Goal: Information Seeking & Learning: Compare options

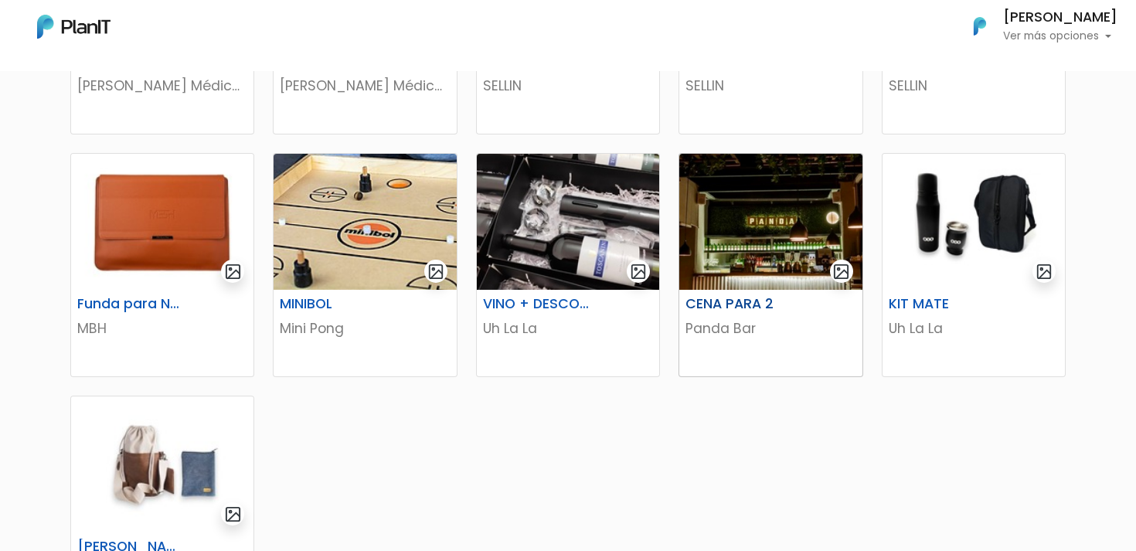
scroll to position [693, 0]
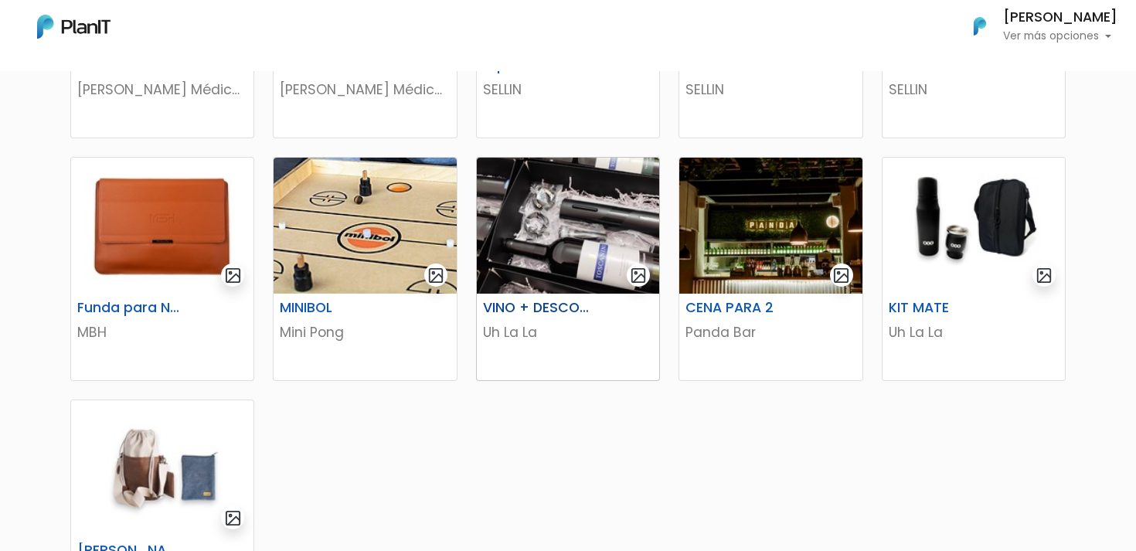
click at [593, 308] on h6 "VINO + DESCORCHADOR" at bounding box center [537, 308] width 126 height 16
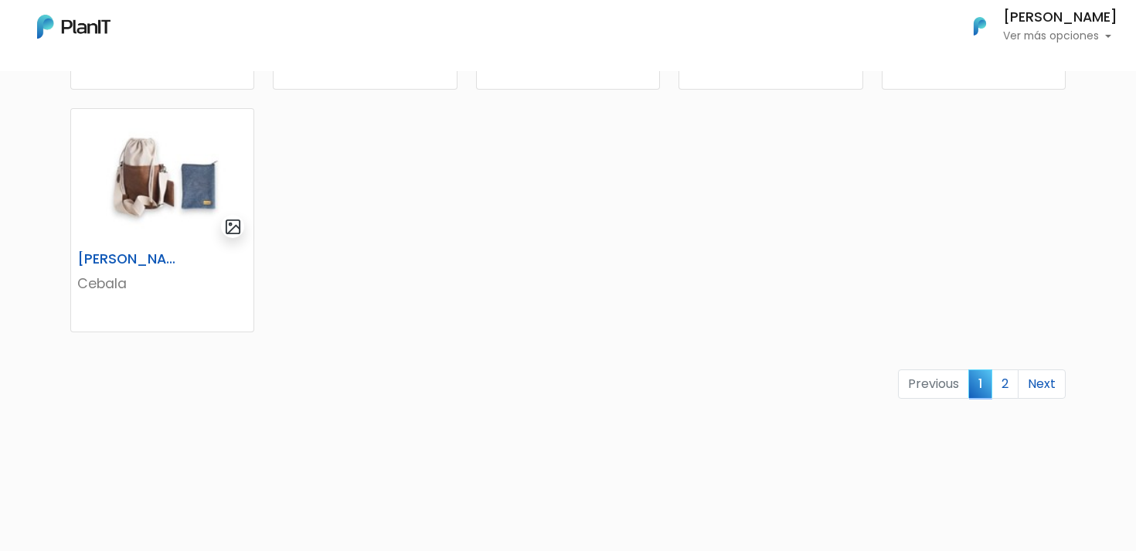
scroll to position [1004, 0]
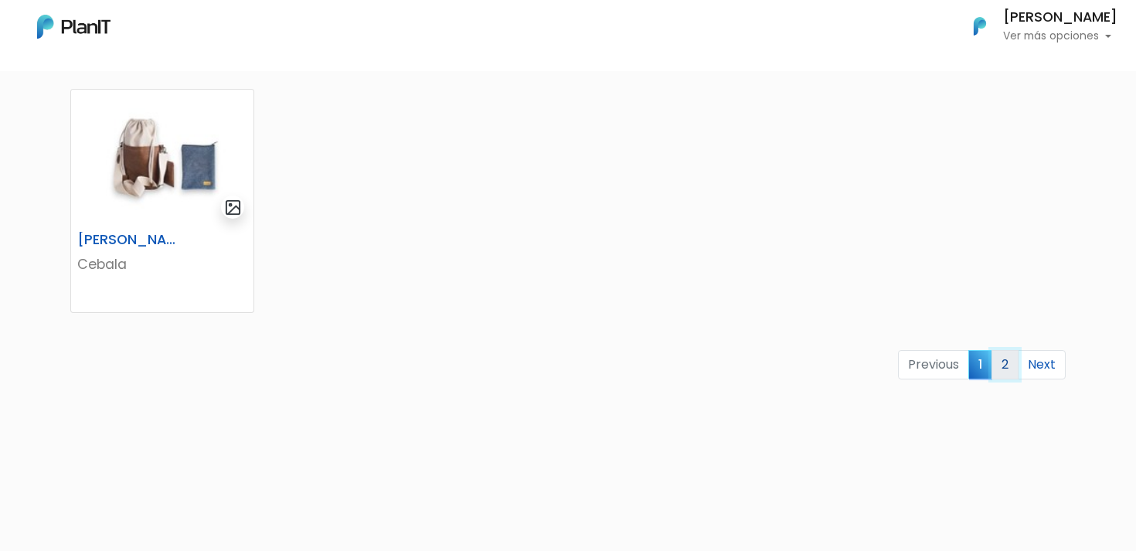
click at [1008, 365] on link "2" at bounding box center [1004, 364] width 27 height 29
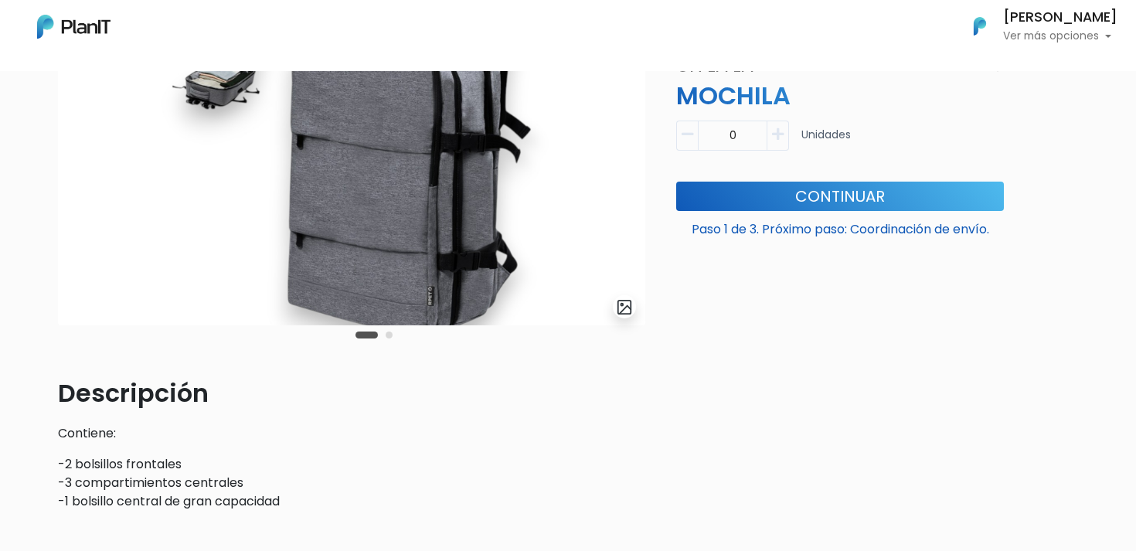
scroll to position [132, 0]
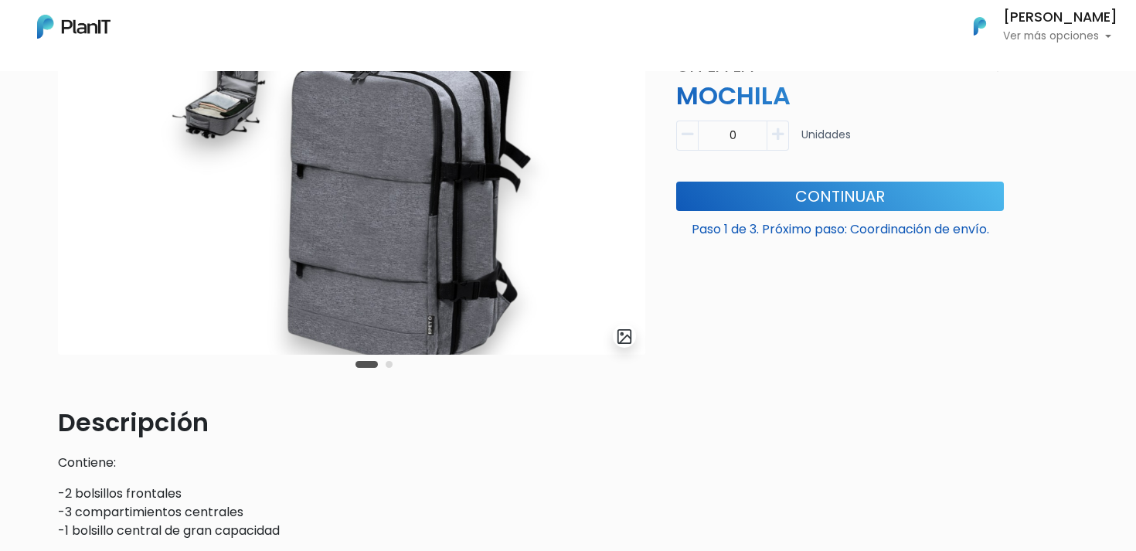
click at [559, 206] on img at bounding box center [351, 188] width 587 height 334
click at [389, 366] on button "Carousel Page 2" at bounding box center [389, 364] width 7 height 7
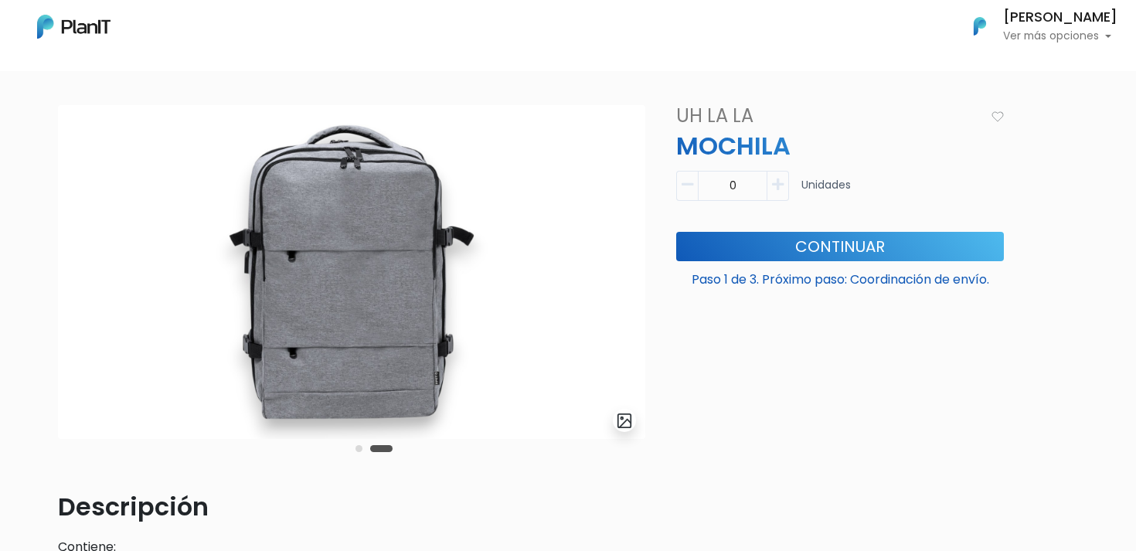
scroll to position [32, 0]
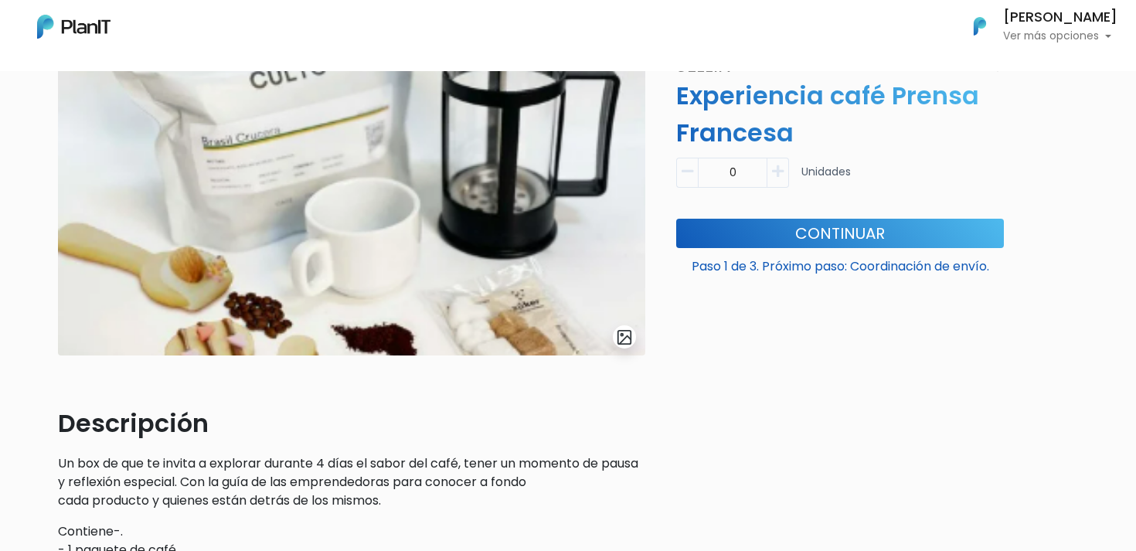
scroll to position [158, 0]
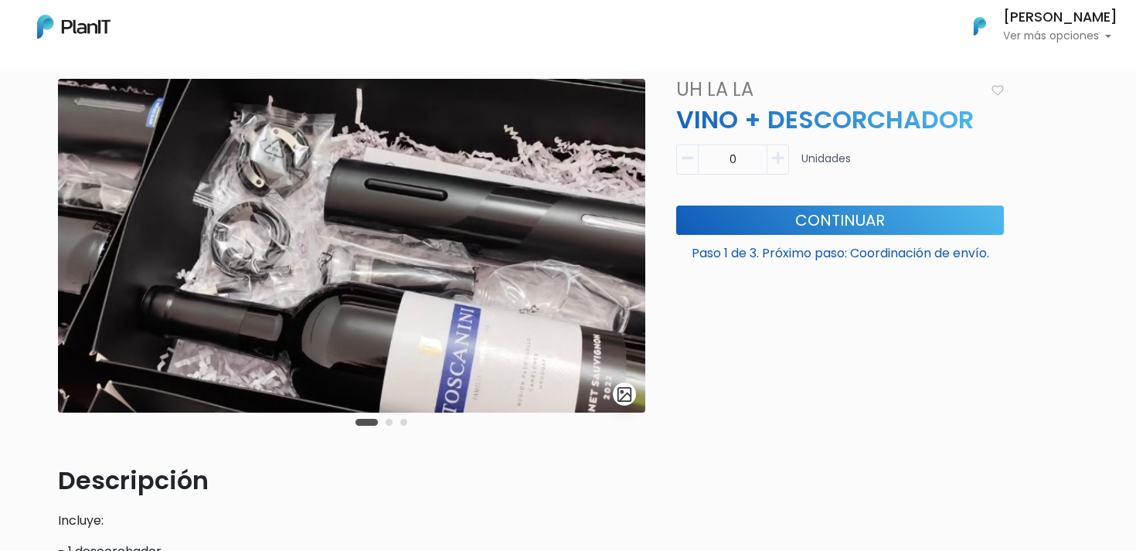
scroll to position [75, 0]
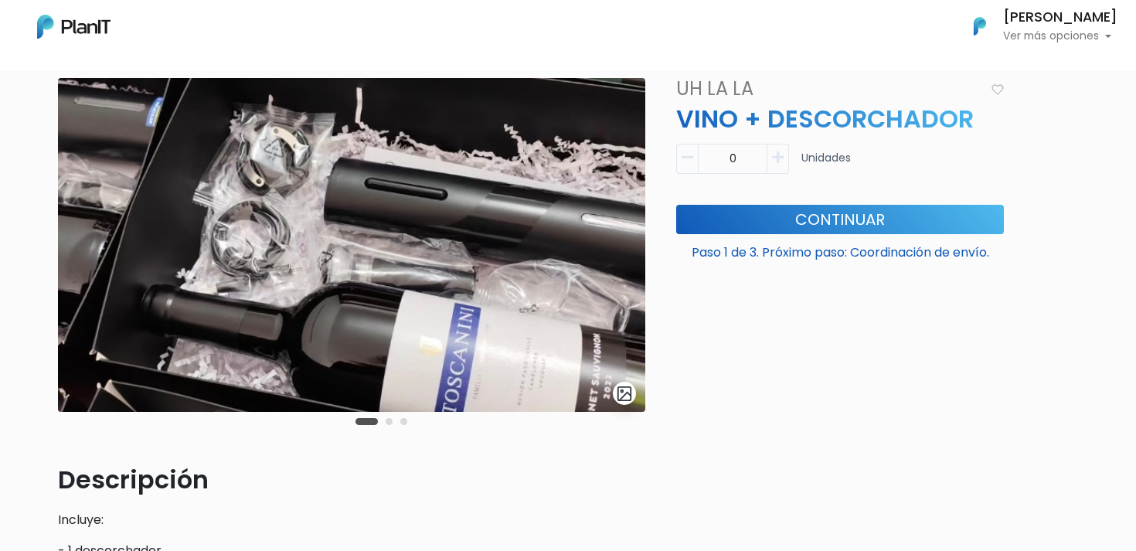
click at [387, 423] on button "Carousel Page 2" at bounding box center [389, 421] width 7 height 7
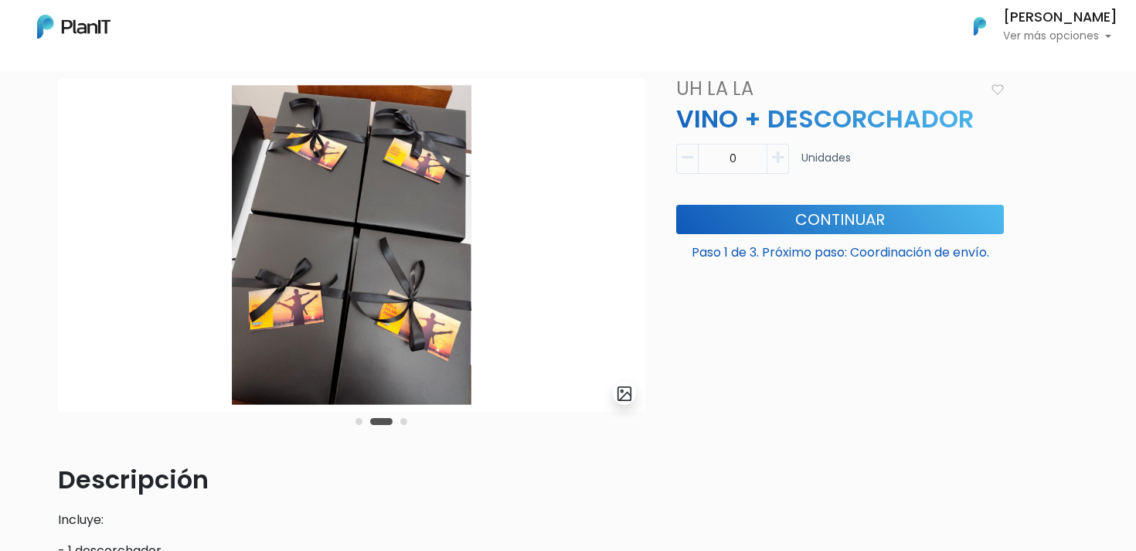
click at [400, 423] on button "Carousel Page 3" at bounding box center [403, 421] width 7 height 7
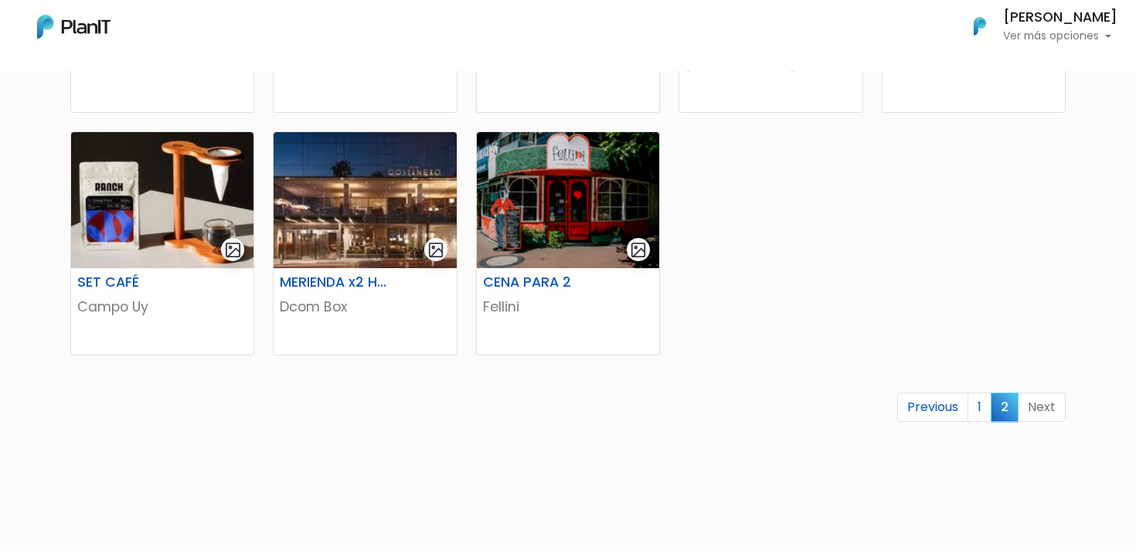
scroll to position [515, 0]
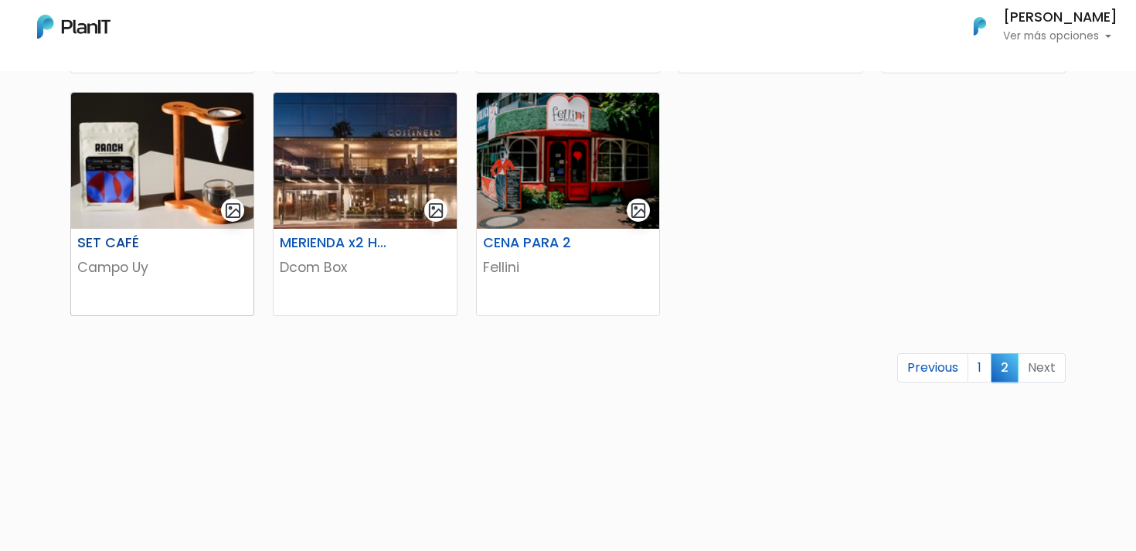
click at [117, 239] on h6 "SET CAFÉ" at bounding box center [131, 243] width 126 height 16
click at [979, 359] on link "1" at bounding box center [979, 367] width 24 height 29
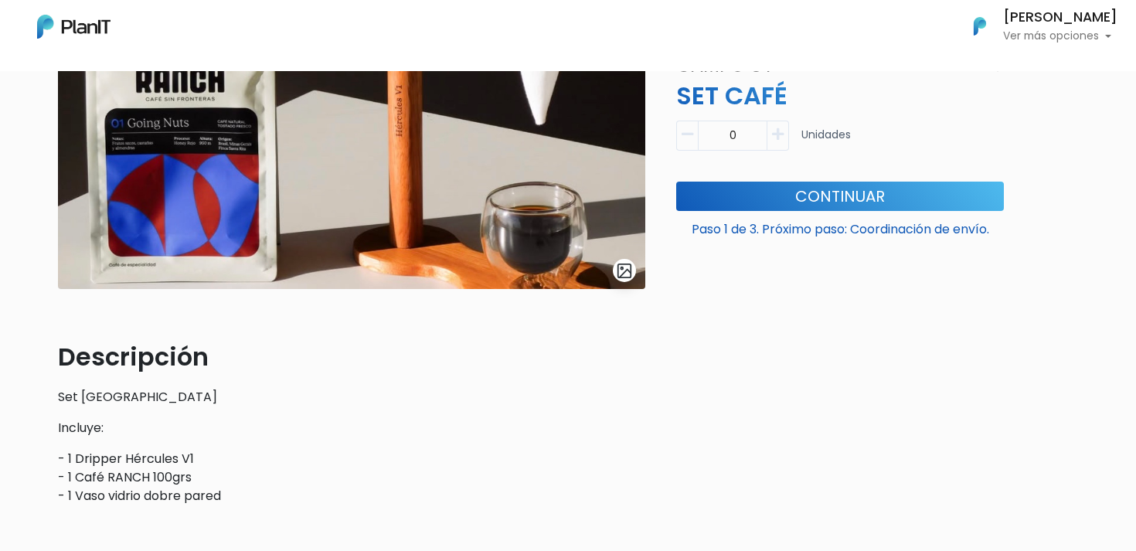
scroll to position [195, 0]
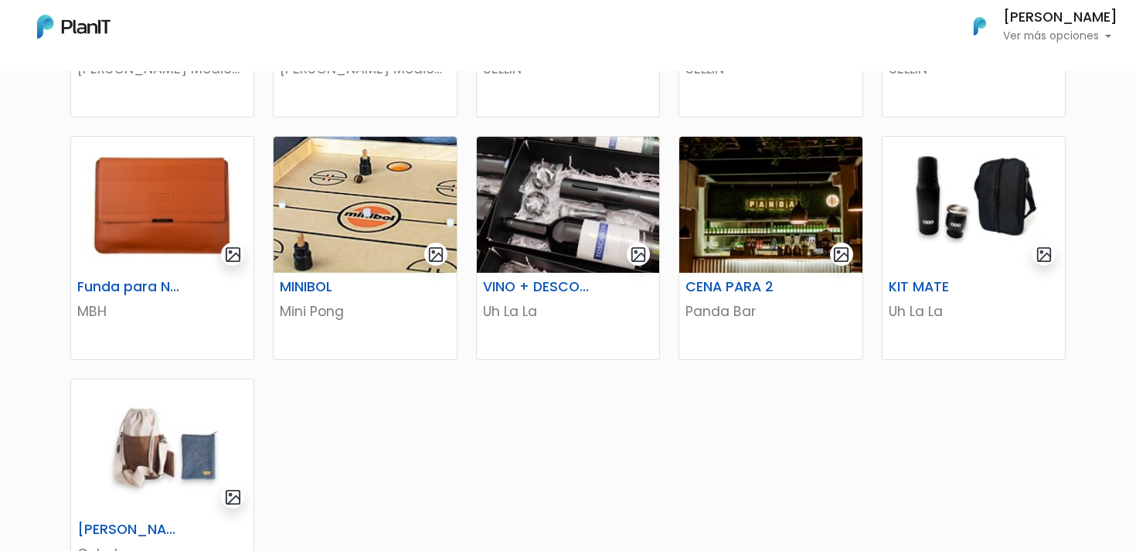
scroll to position [1074, 0]
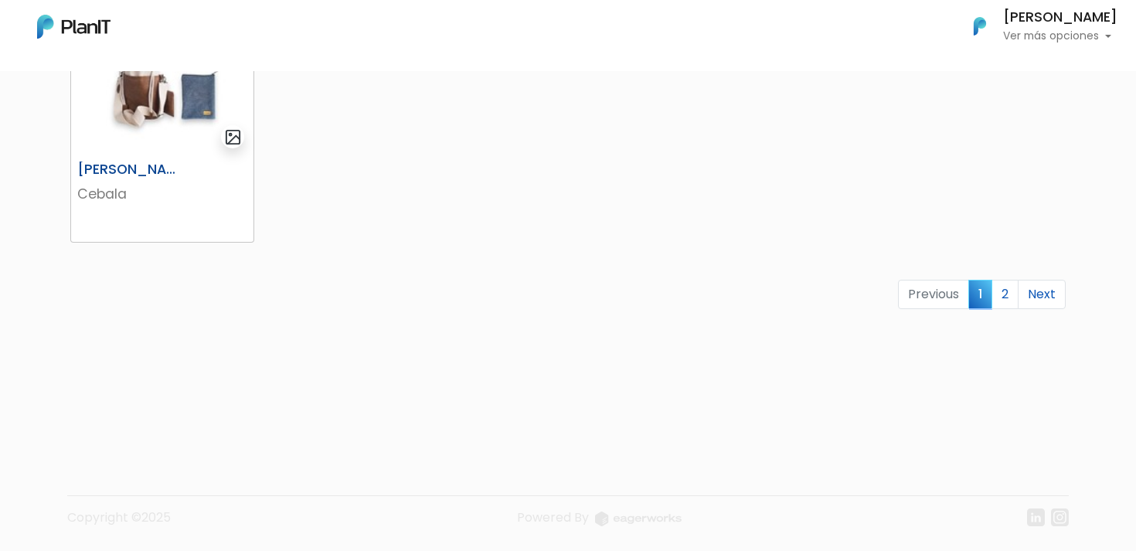
click at [168, 107] on img at bounding box center [162, 87] width 182 height 136
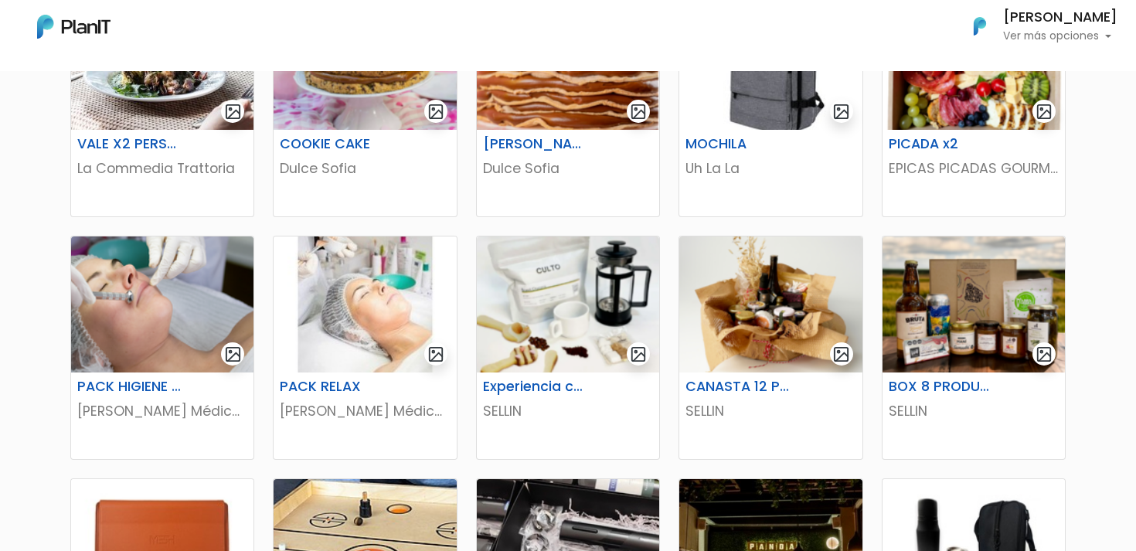
scroll to position [383, 0]
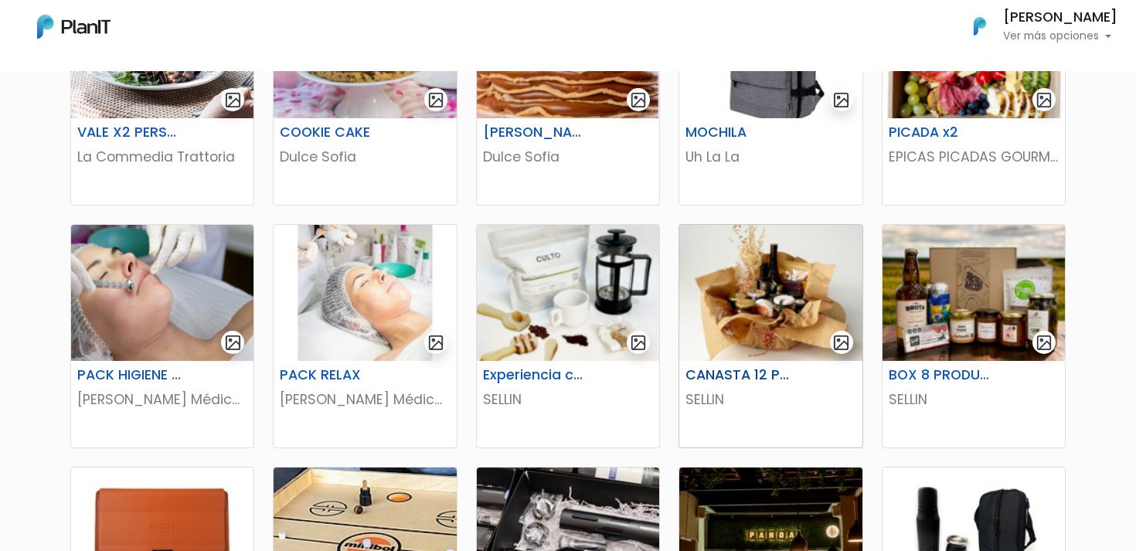
click at [800, 338] on img at bounding box center [770, 293] width 182 height 136
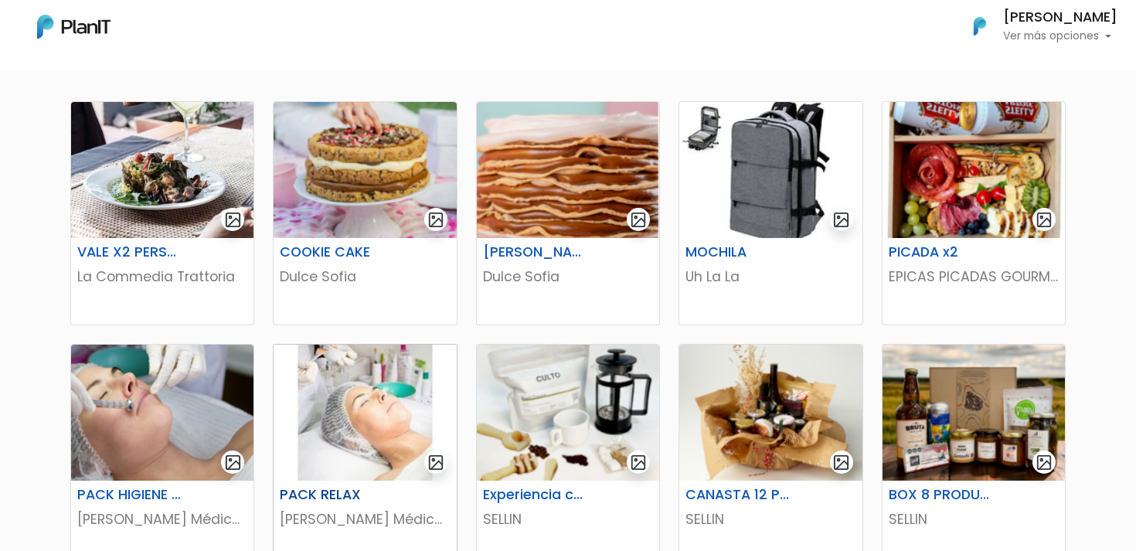
scroll to position [253, 0]
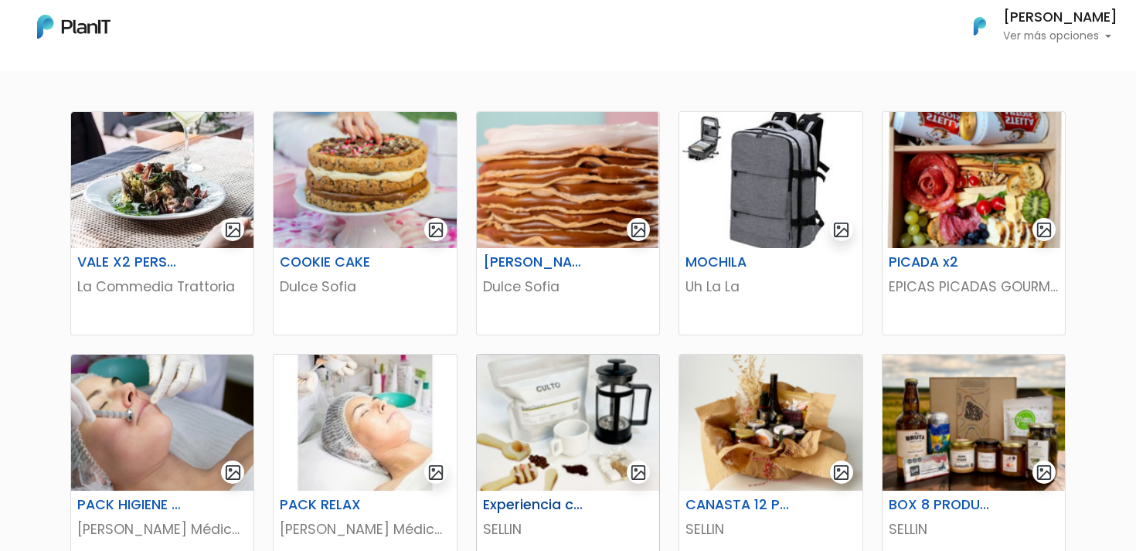
click at [550, 441] on img at bounding box center [568, 423] width 182 height 136
click at [345, 219] on img at bounding box center [365, 180] width 182 height 136
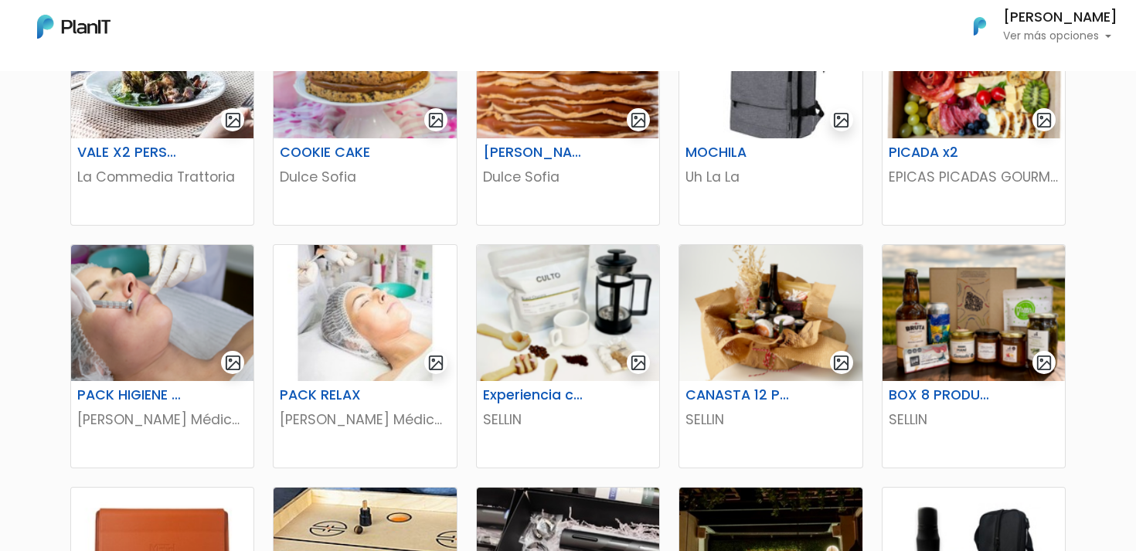
scroll to position [709, 0]
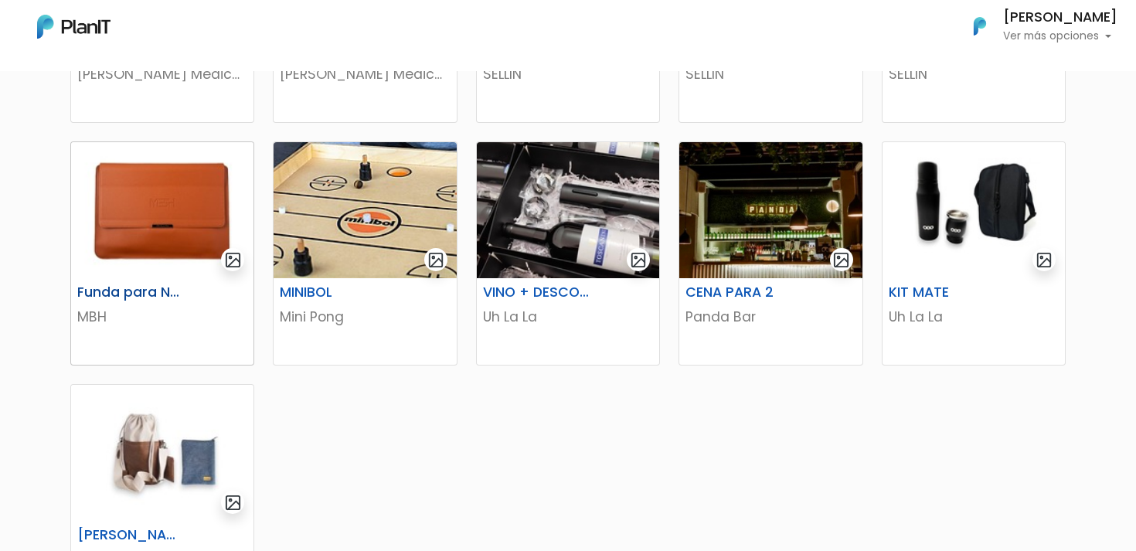
click at [165, 231] on img at bounding box center [162, 210] width 182 height 136
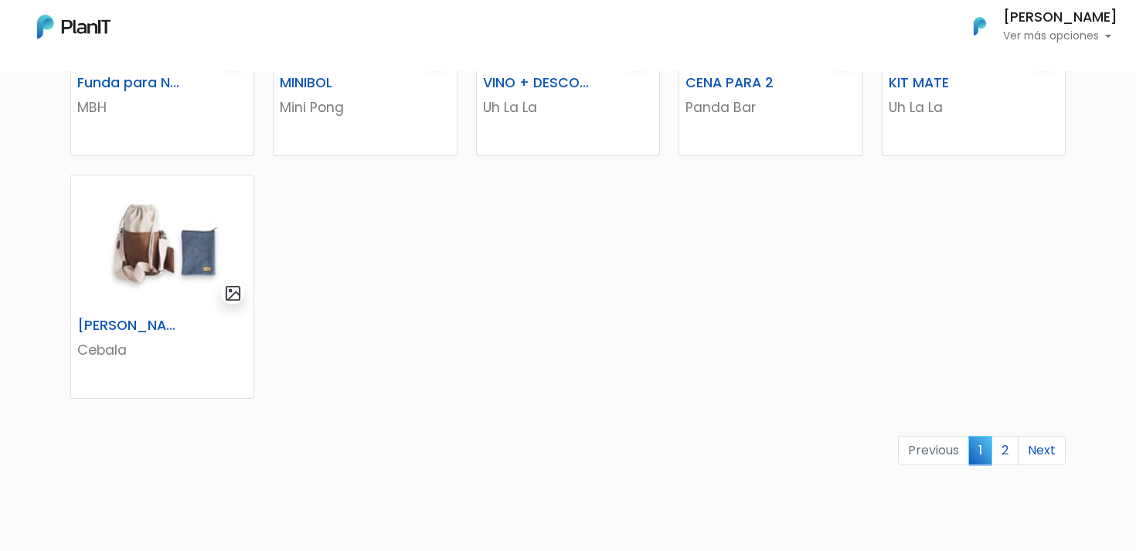
scroll to position [926, 0]
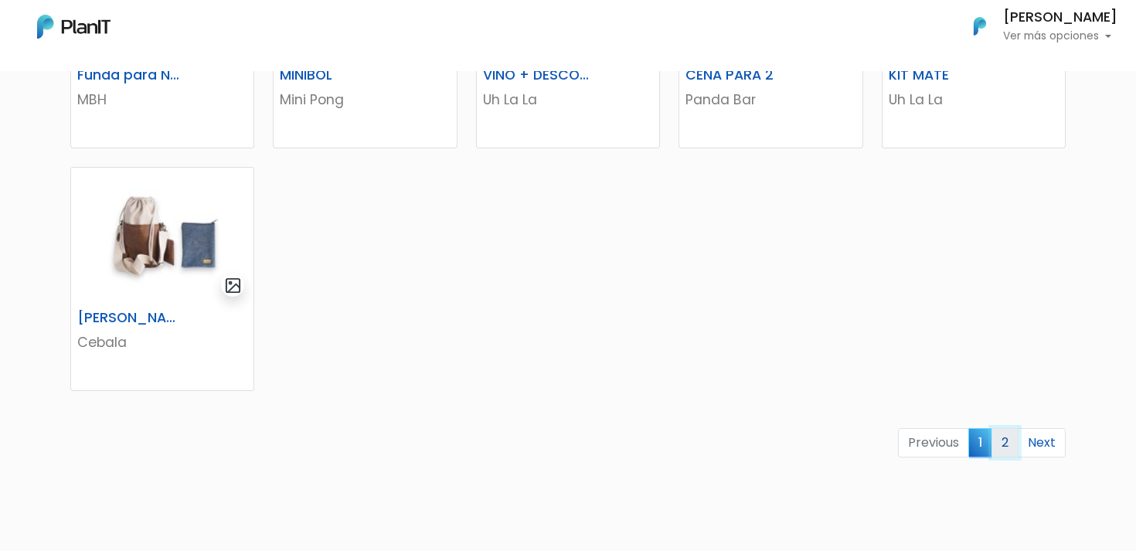
click at [1006, 447] on link "2" at bounding box center [1004, 442] width 27 height 29
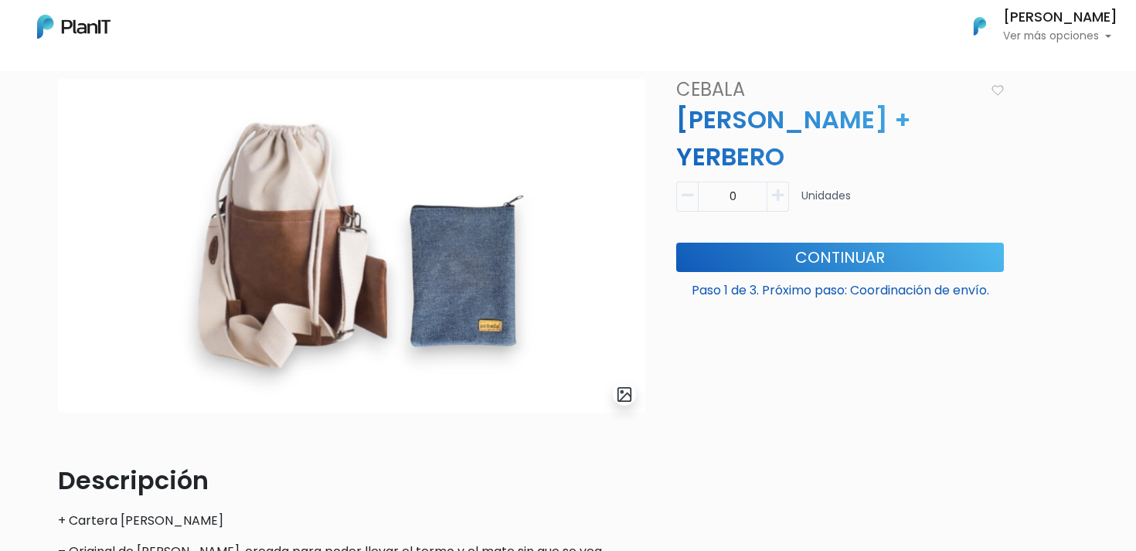
scroll to position [30, 0]
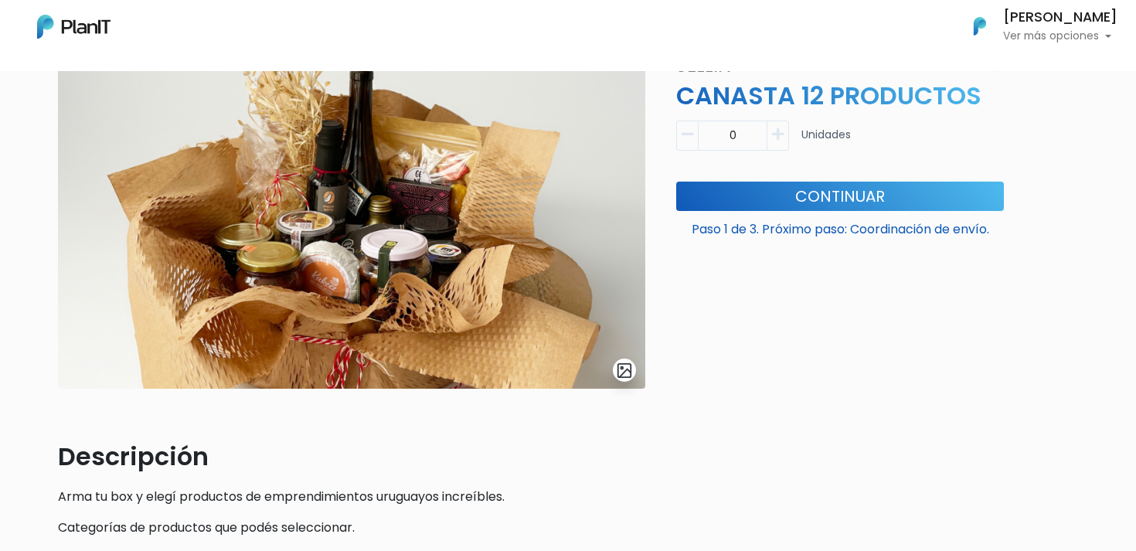
scroll to position [99, 0]
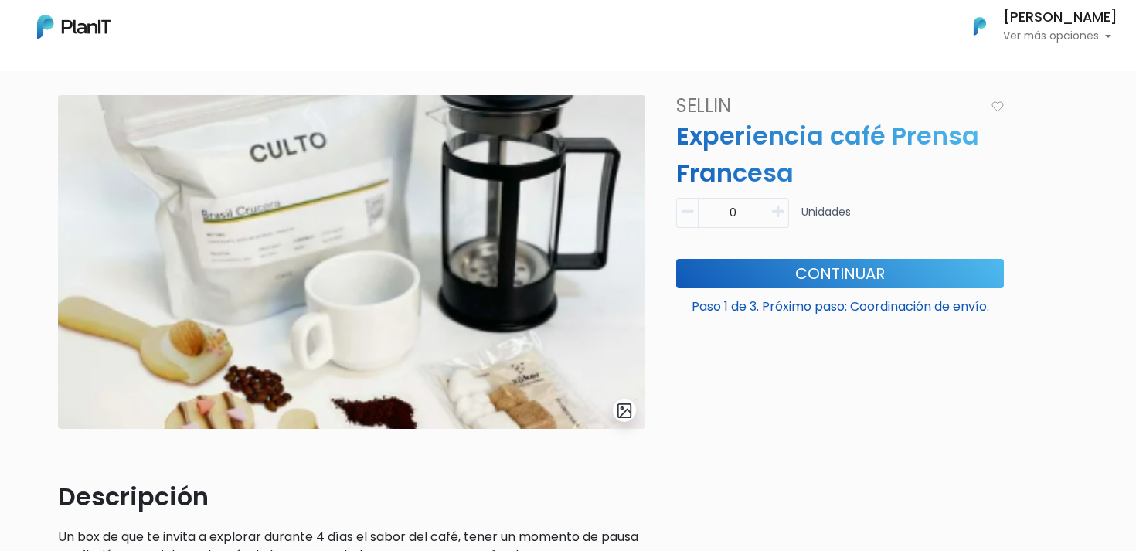
scroll to position [55, 0]
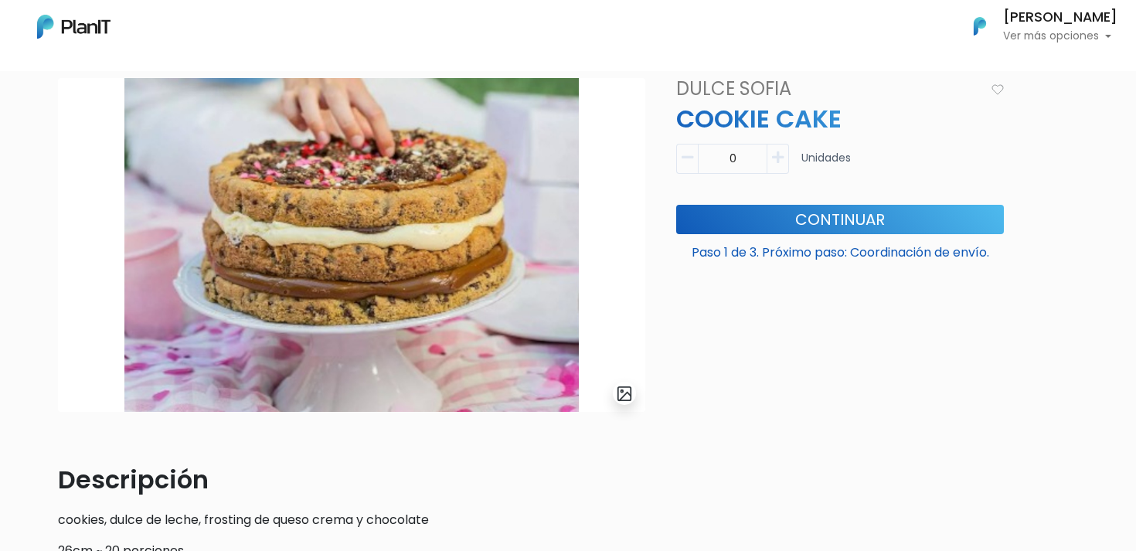
scroll to position [69, 0]
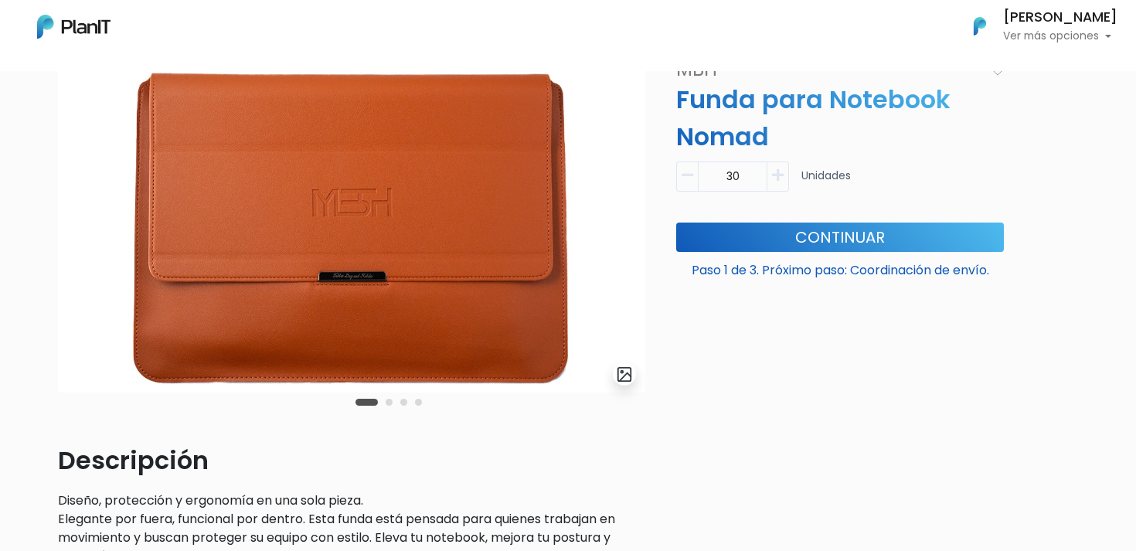
scroll to position [98, 0]
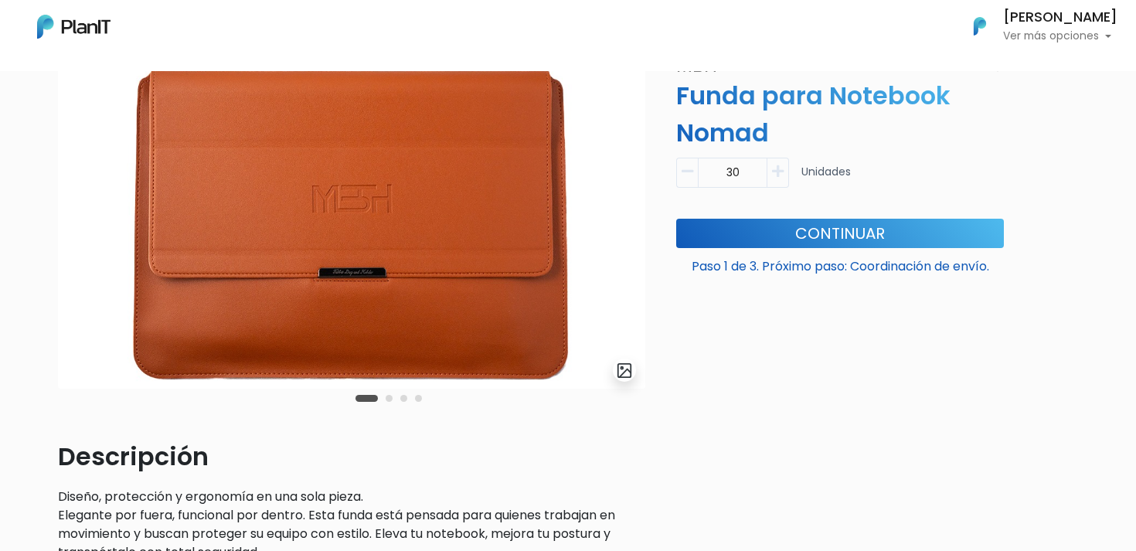
click at [391, 397] on button "Carousel Page 2" at bounding box center [389, 398] width 7 height 7
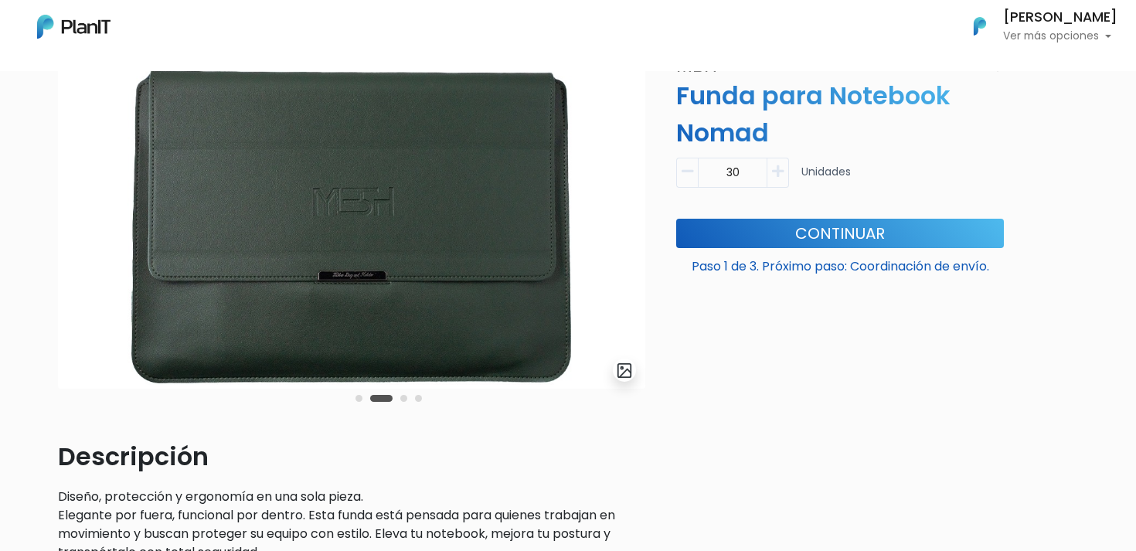
click at [403, 398] on button "Carousel Page 3" at bounding box center [403, 398] width 7 height 7
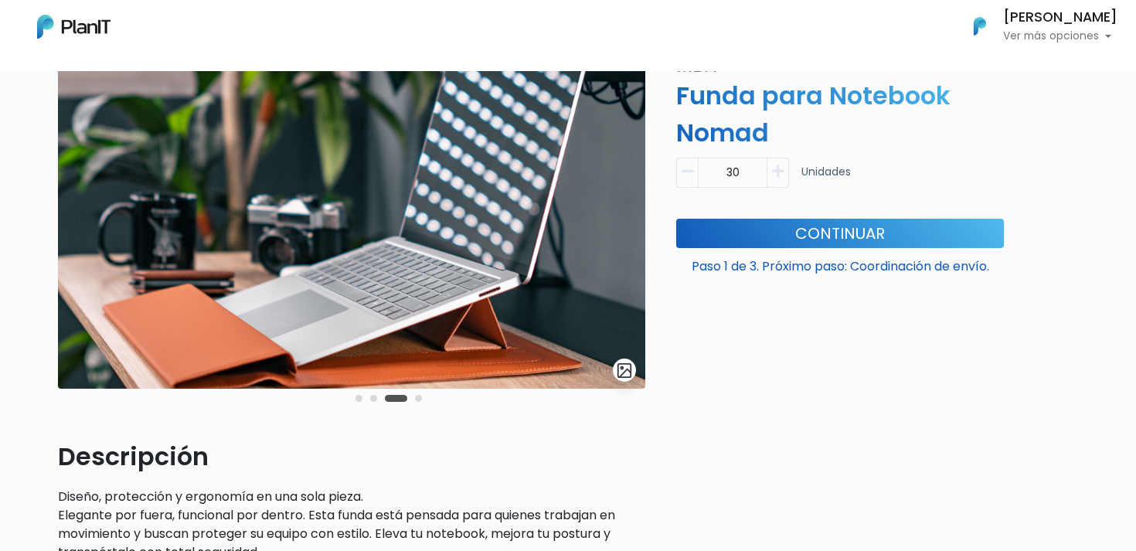
click at [427, 398] on div "slide 4 of 4" at bounding box center [351, 246] width 587 height 383
click at [422, 396] on div "Carousel Pagination" at bounding box center [389, 398] width 74 height 19
click at [420, 396] on button "Carousel Page 4" at bounding box center [418, 398] width 7 height 7
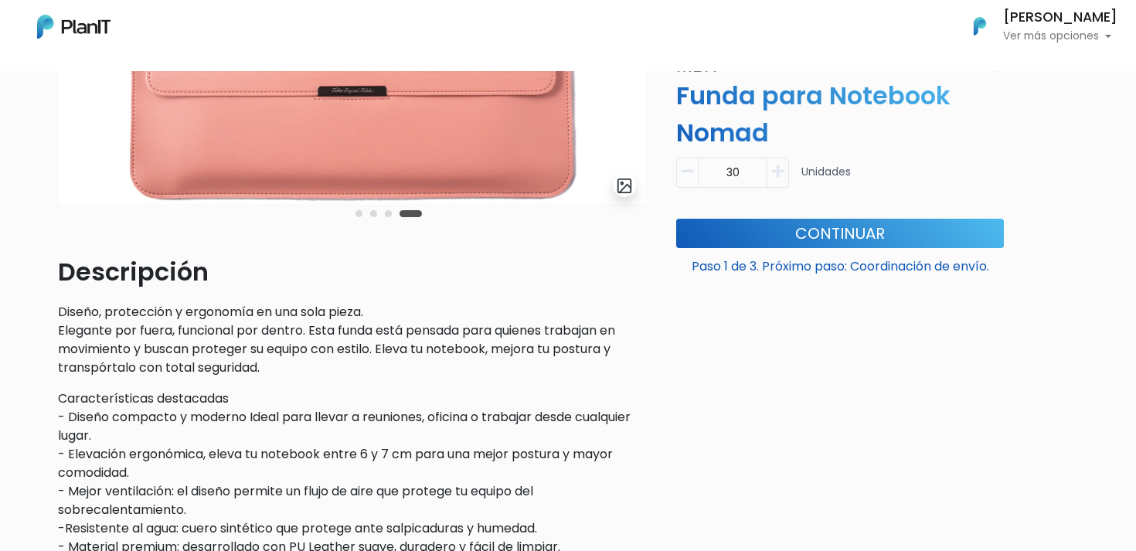
scroll to position [473, 0]
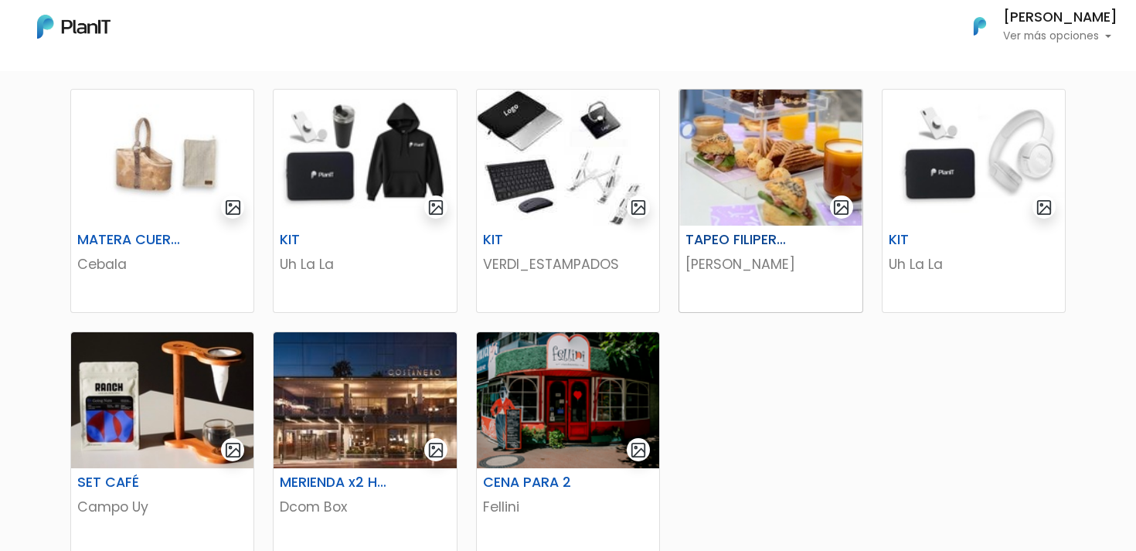
scroll to position [278, 0]
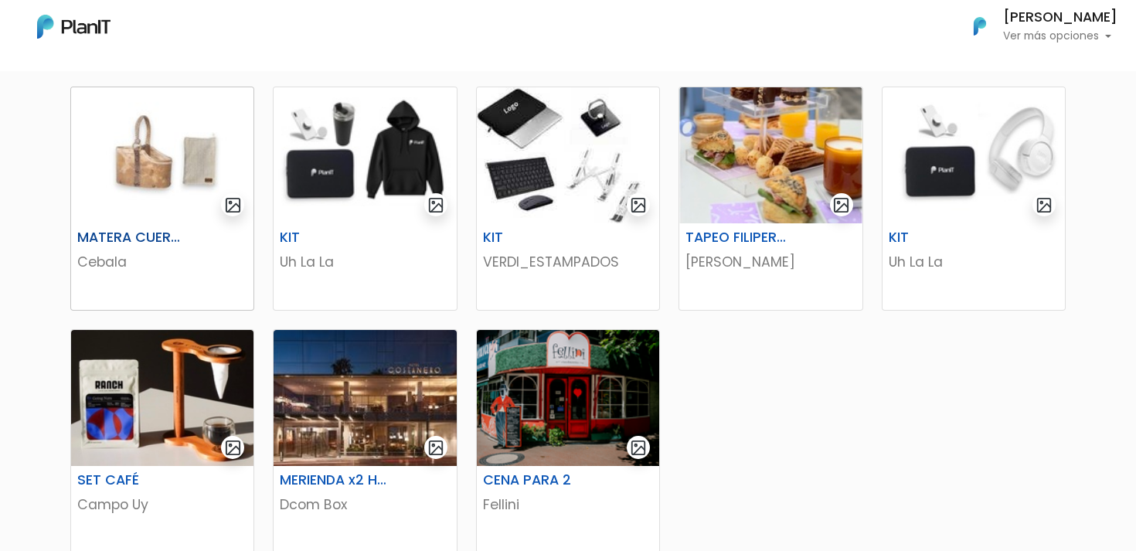
click at [131, 237] on h6 "MATERA CUERO + YERBERO" at bounding box center [131, 237] width 126 height 16
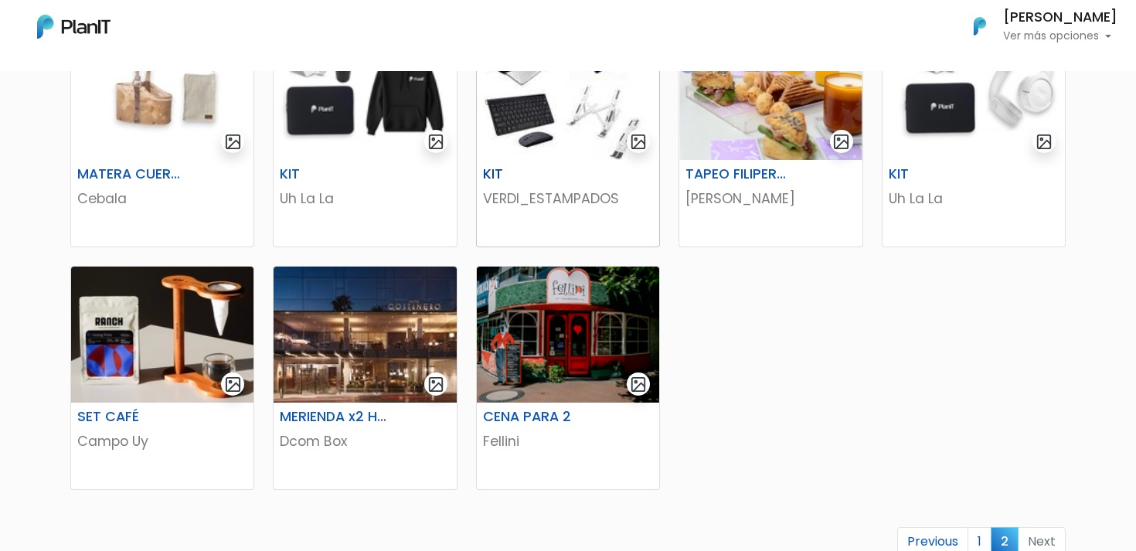
scroll to position [589, 0]
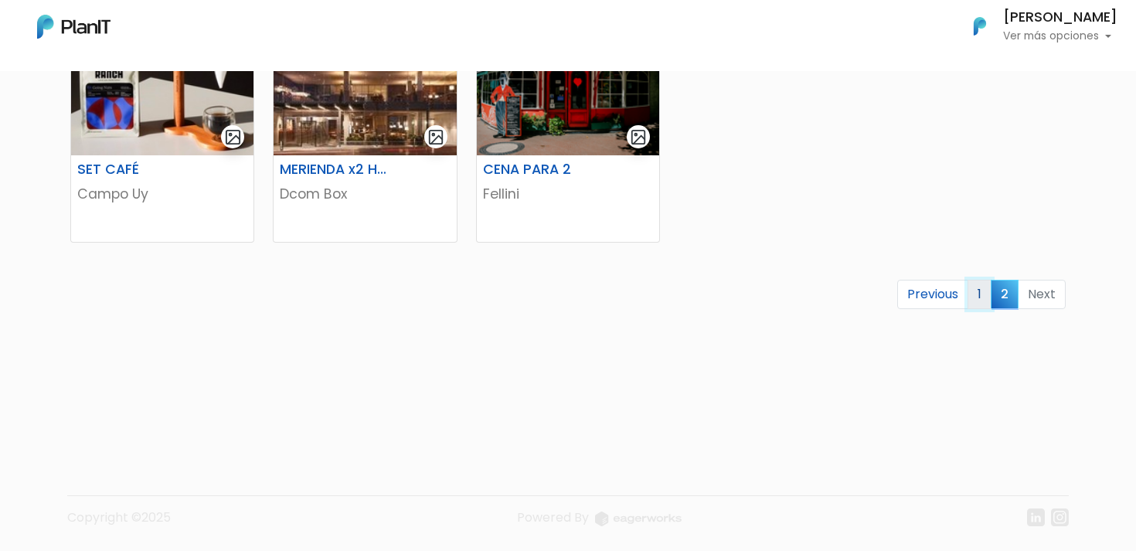
click at [978, 291] on link "1" at bounding box center [979, 294] width 24 height 29
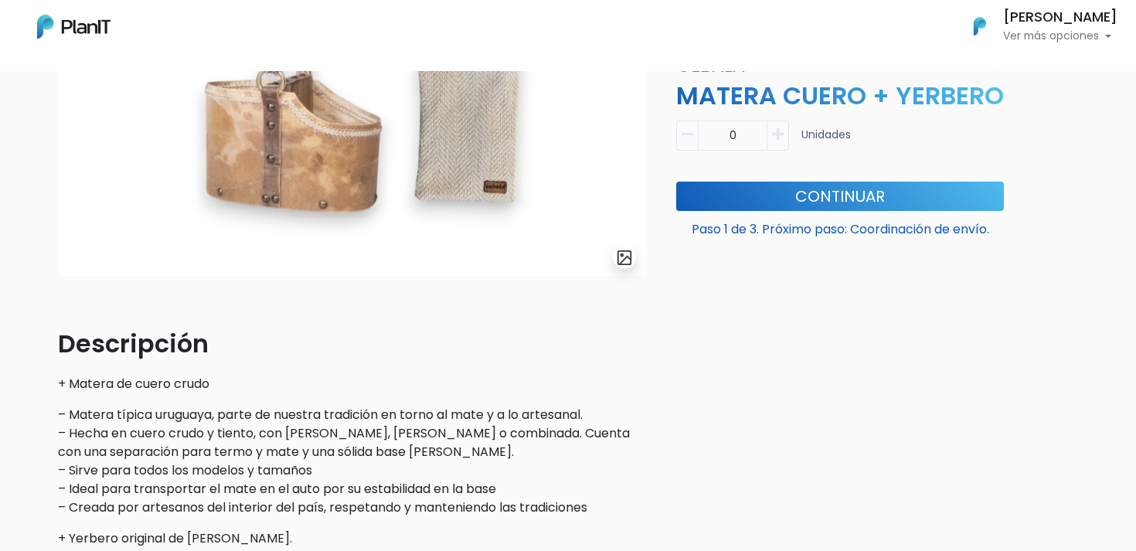
scroll to position [438, 0]
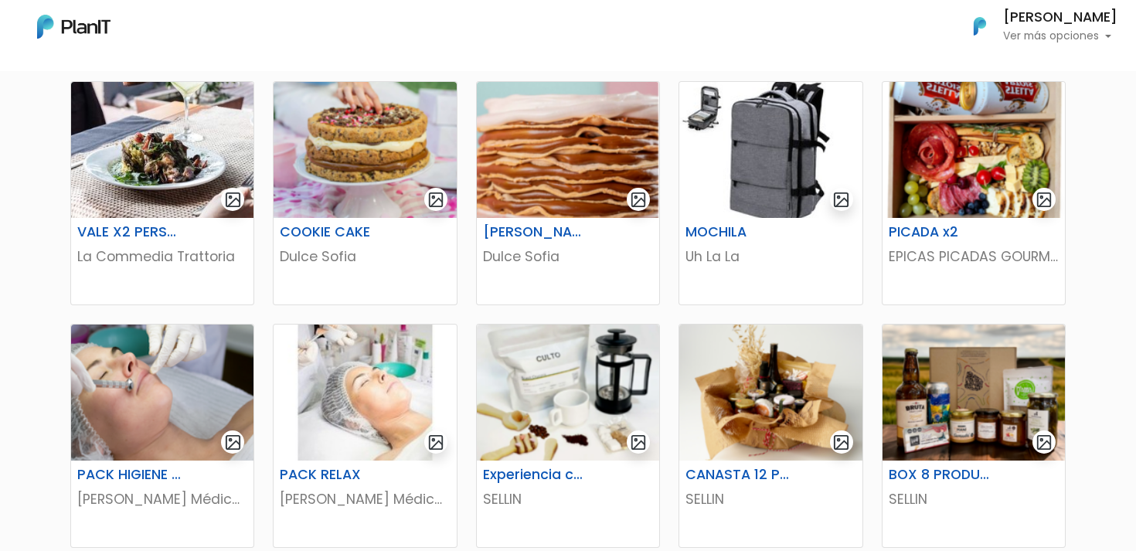
scroll to position [272, 0]
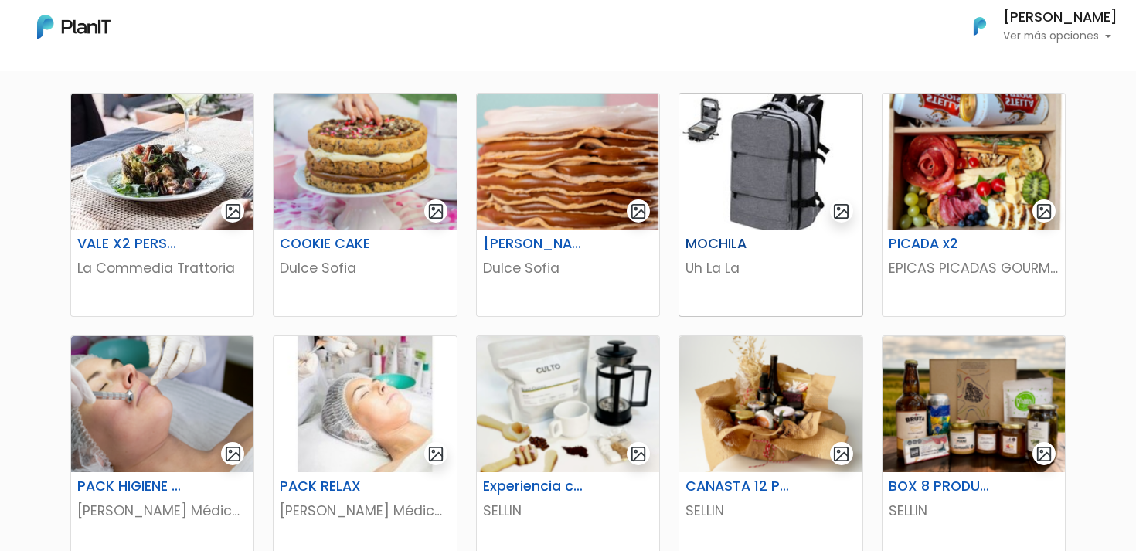
click at [729, 241] on h6 "MOCHILA" at bounding box center [739, 244] width 126 height 16
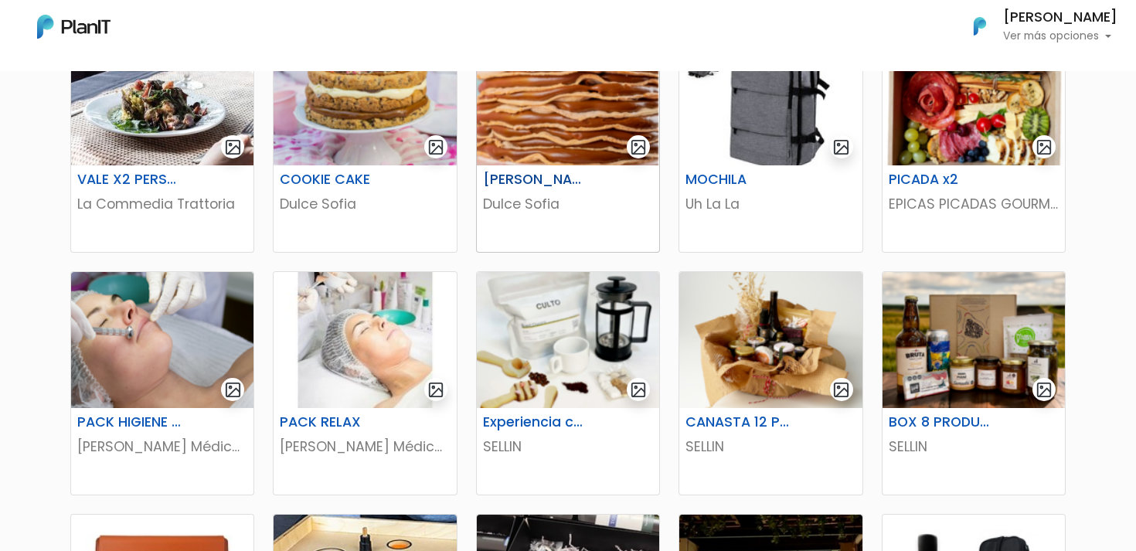
scroll to position [349, 0]
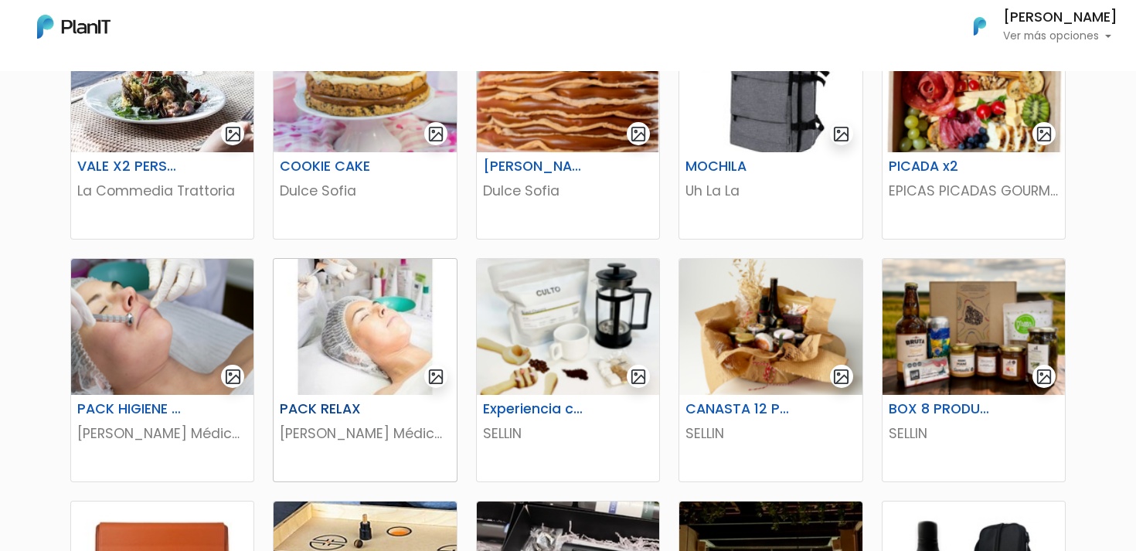
click at [326, 412] on h6 "PACK RELAX" at bounding box center [333, 409] width 126 height 16
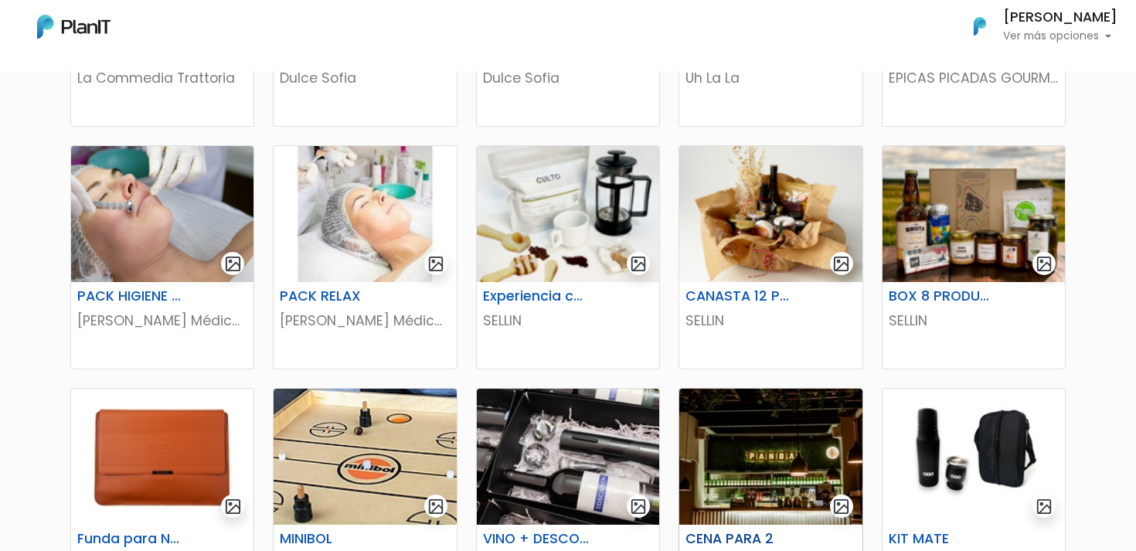
scroll to position [464, 0]
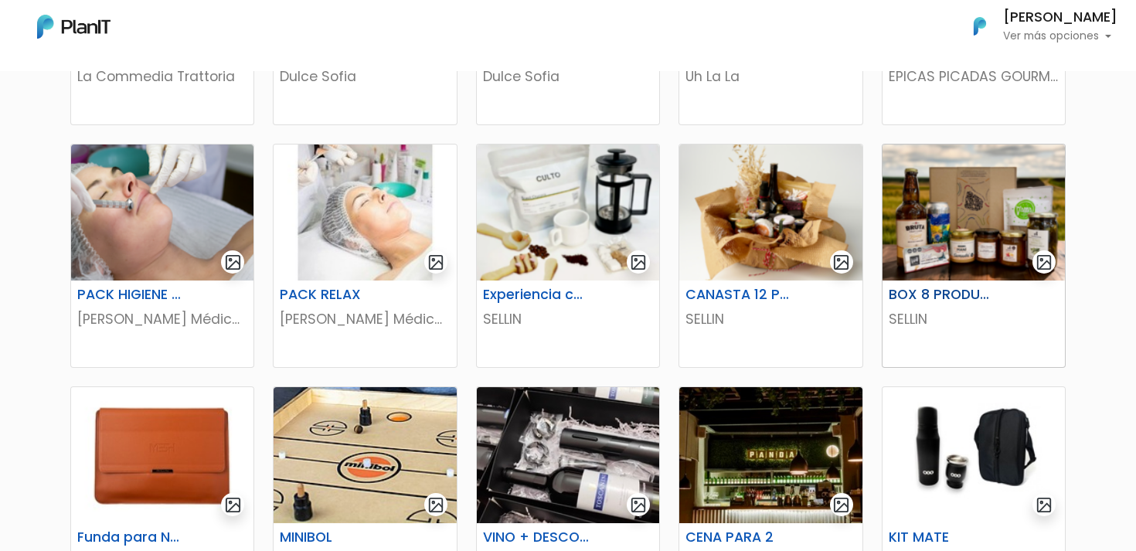
click at [960, 292] on h6 "BOX 8 PRODUCTOS" at bounding box center [942, 295] width 126 height 16
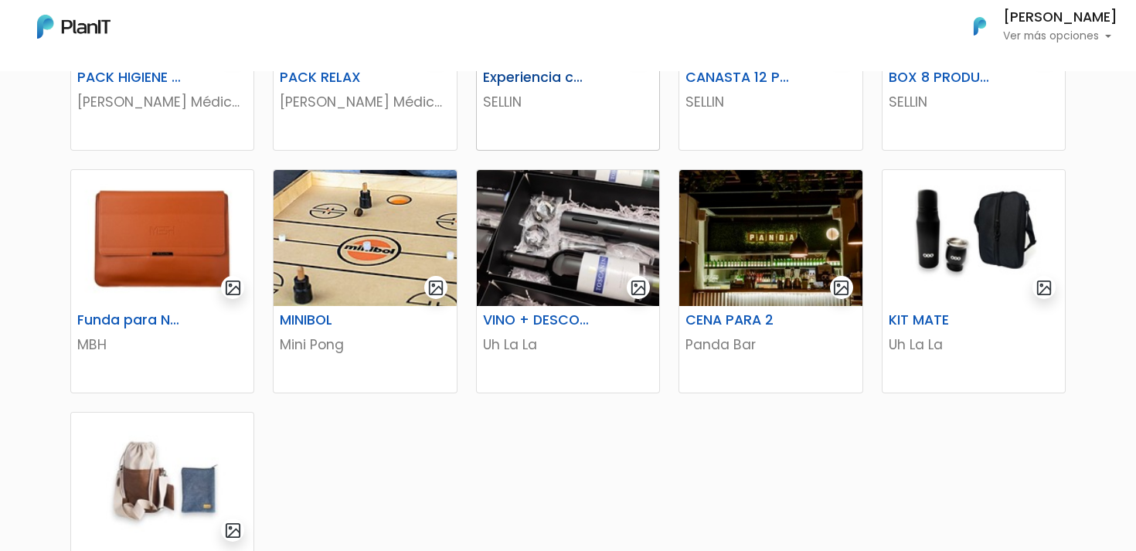
scroll to position [684, 0]
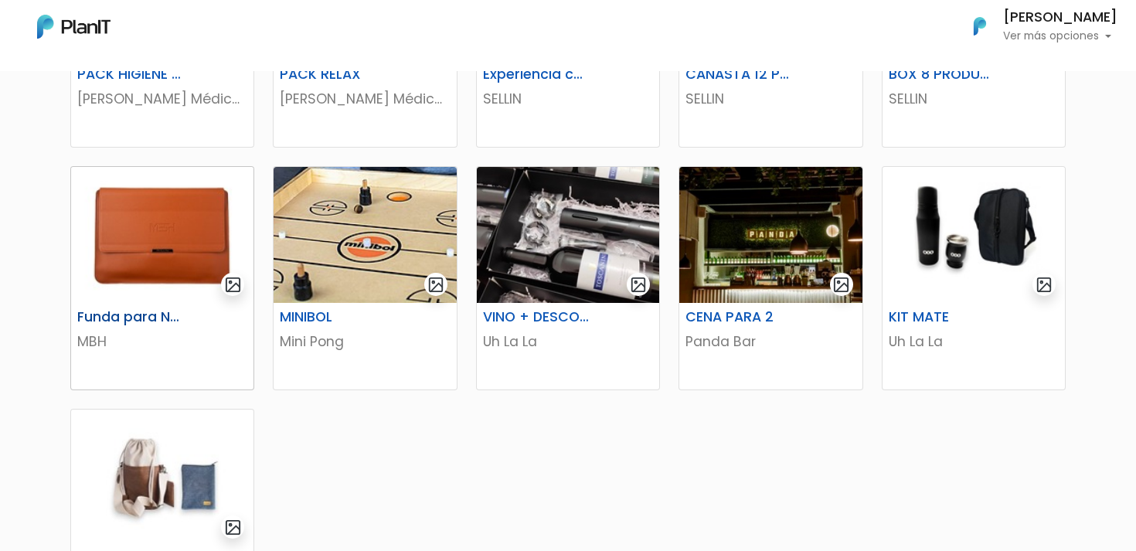
click at [142, 329] on div "Funda para Notebook Nomad" at bounding box center [162, 320] width 189 height 22
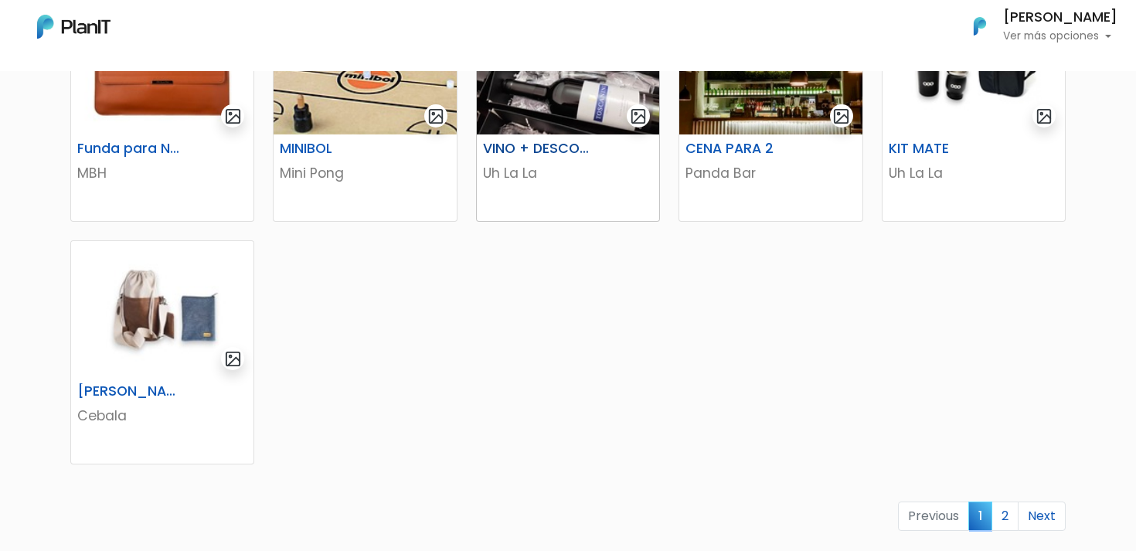
scroll to position [1074, 0]
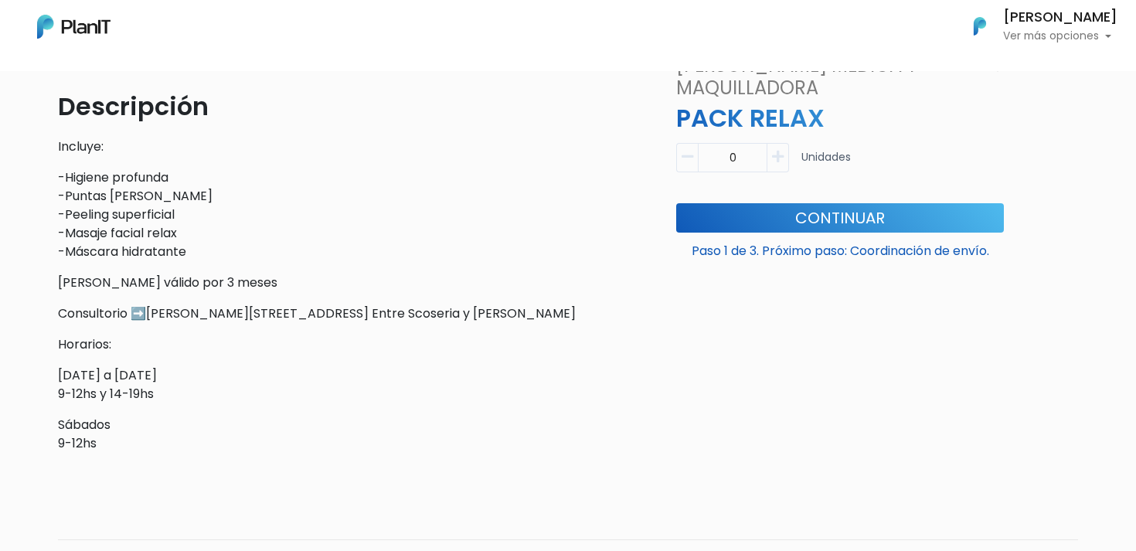
scroll to position [487, 0]
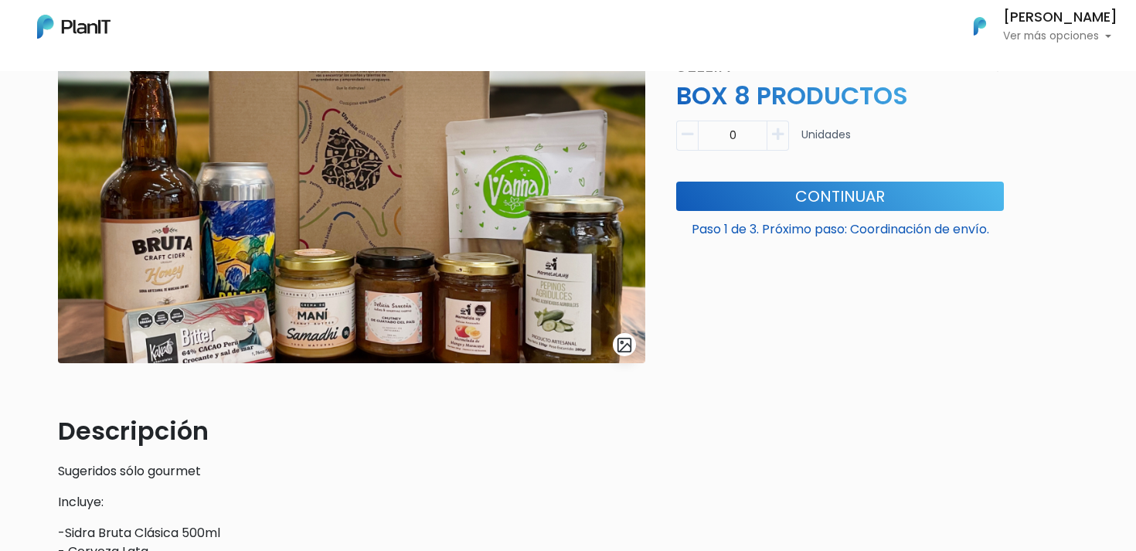
scroll to position [139, 0]
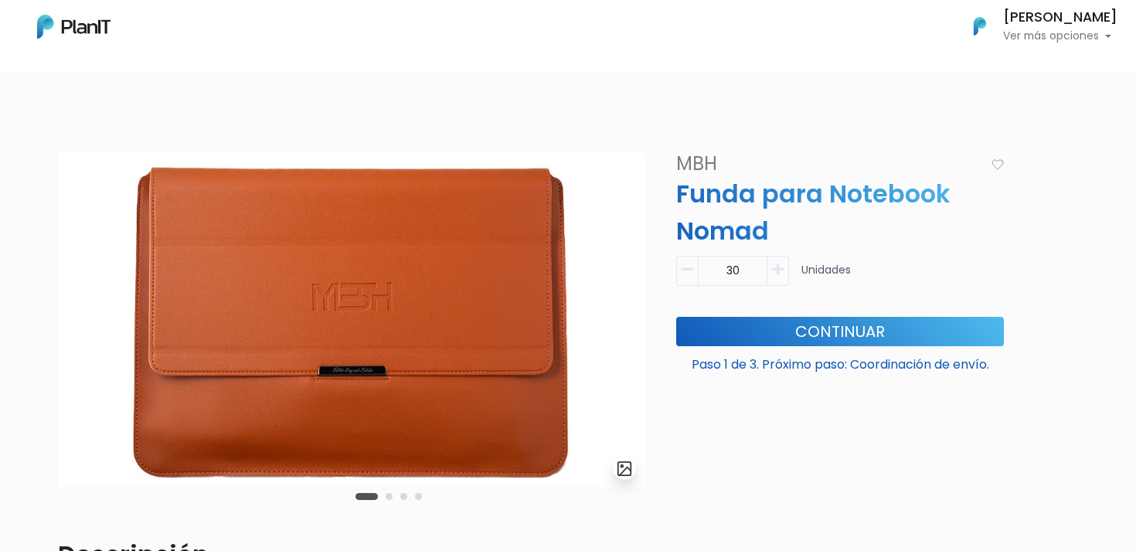
click at [386, 497] on button "Carousel Page 2" at bounding box center [389, 496] width 7 height 7
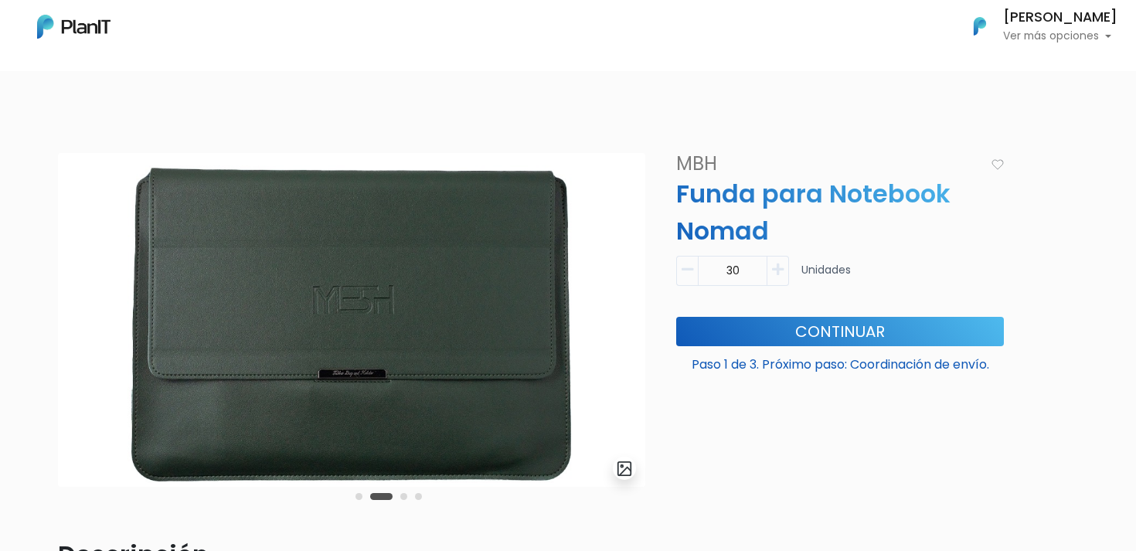
click at [403, 497] on button "Carousel Page 3" at bounding box center [403, 496] width 7 height 7
